Goal: Transaction & Acquisition: Purchase product/service

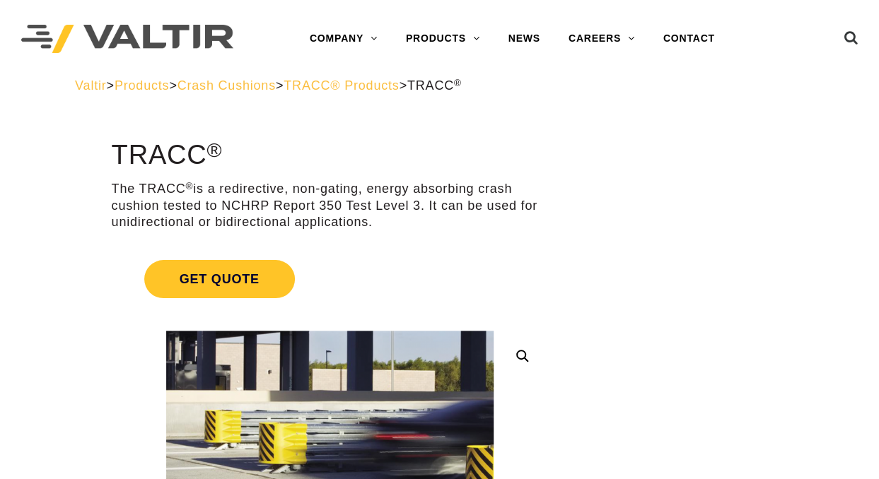
click at [454, 127] on link "CRASH CUSHIONS" at bounding box center [480, 124] width 177 height 28
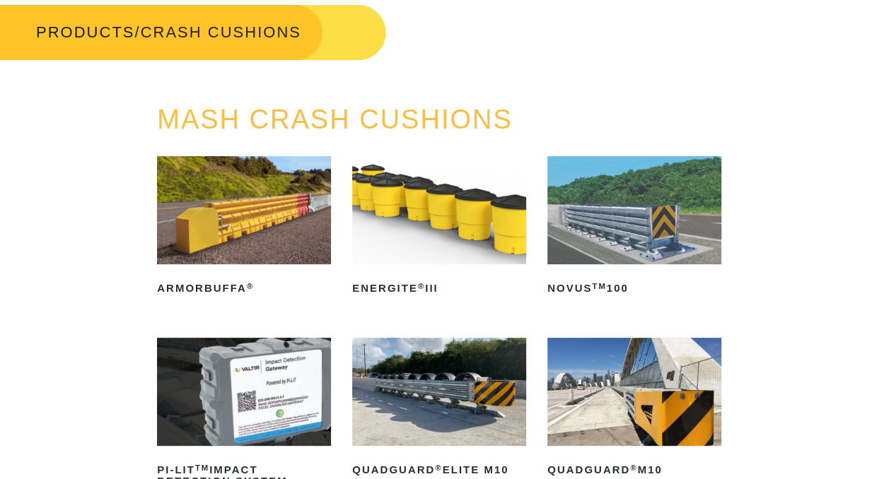
scroll to position [71, 0]
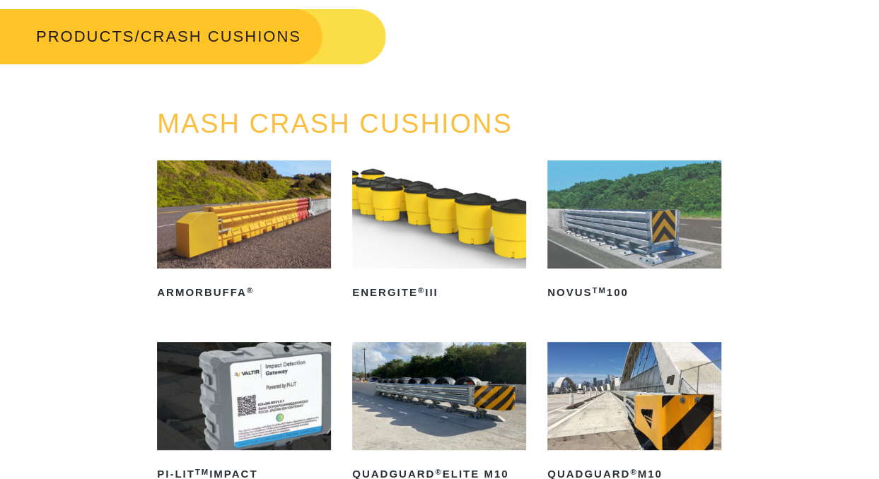
click at [642, 223] on img at bounding box center [634, 215] width 174 height 108
